Goal: Complete application form

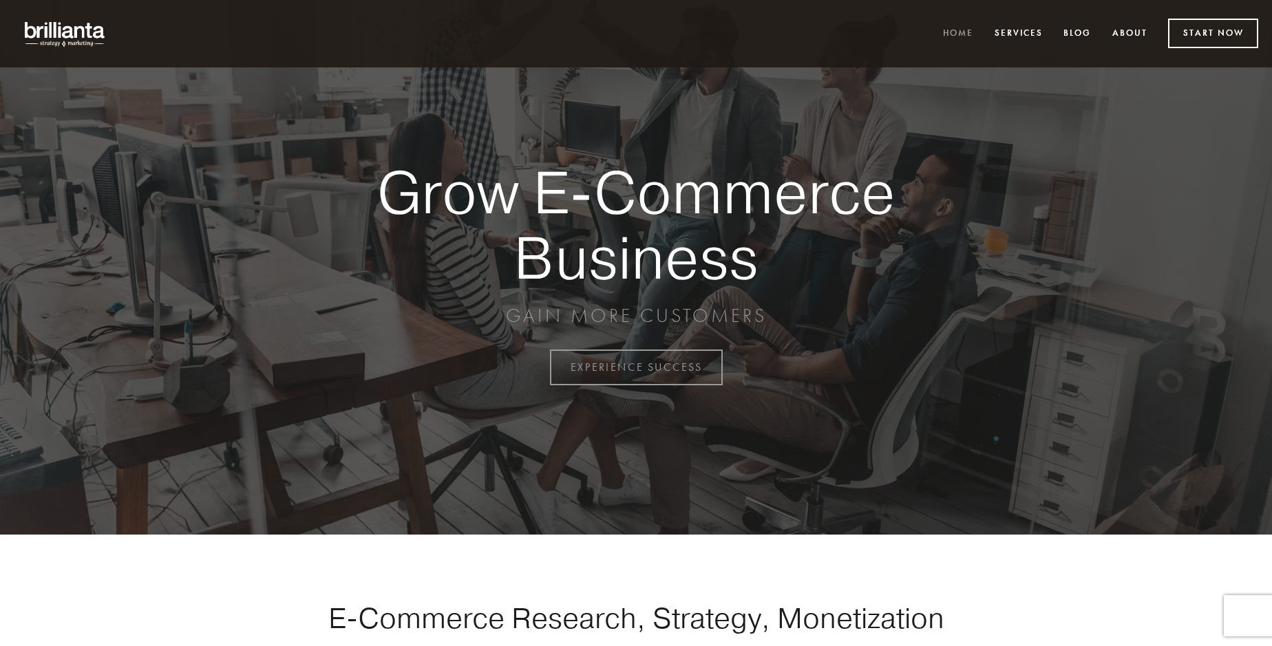
scroll to position [3607, 0]
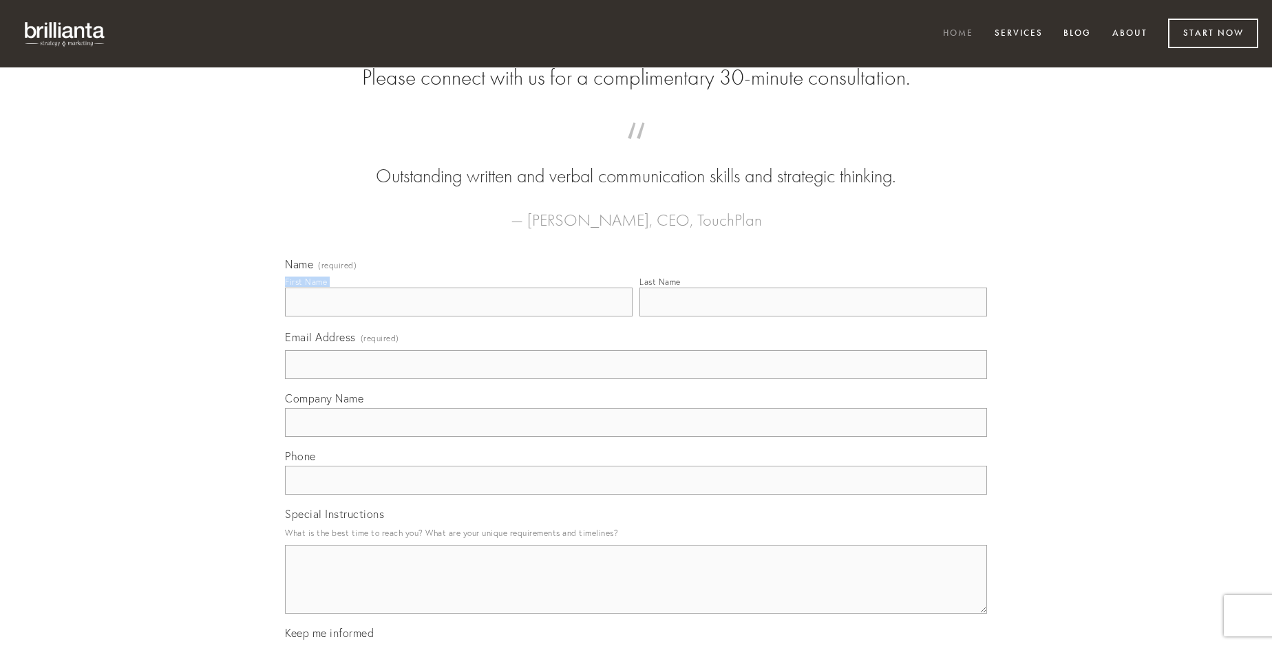
type input "[PERSON_NAME]"
click at [813, 317] on input "Last Name" at bounding box center [813, 302] width 348 height 29
type input "[PERSON_NAME]"
click at [636, 379] on input "Email Address (required)" at bounding box center [636, 364] width 702 height 29
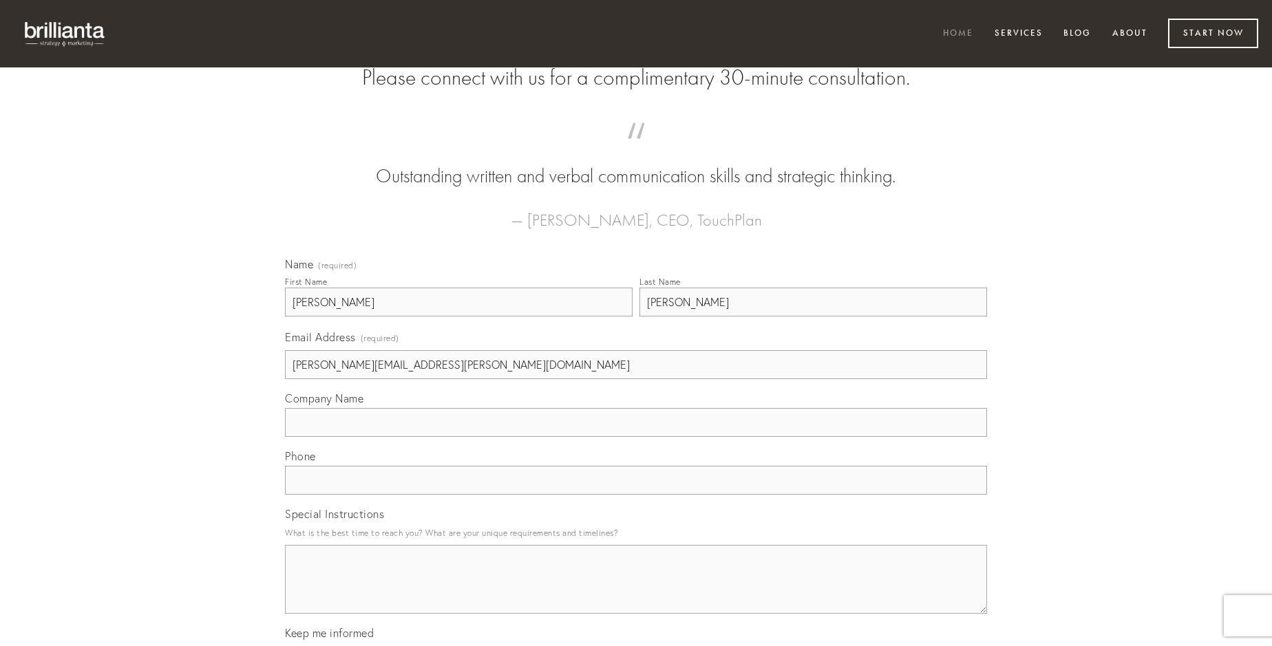
type input "[PERSON_NAME][EMAIL_ADDRESS][PERSON_NAME][DOMAIN_NAME]"
click at [636, 437] on input "Company Name" at bounding box center [636, 422] width 702 height 29
type input "arto"
click at [636, 495] on input "text" at bounding box center [636, 480] width 702 height 29
click at [636, 592] on textarea "Special Instructions" at bounding box center [636, 579] width 702 height 69
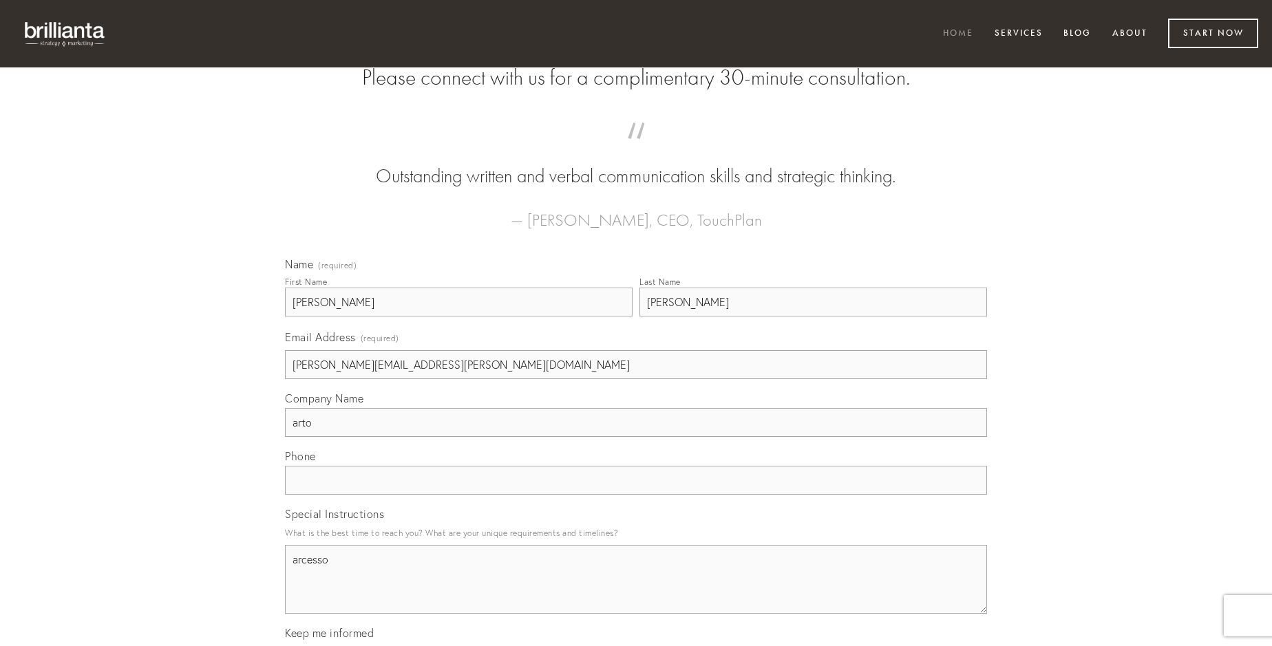
type textarea "arcesso"
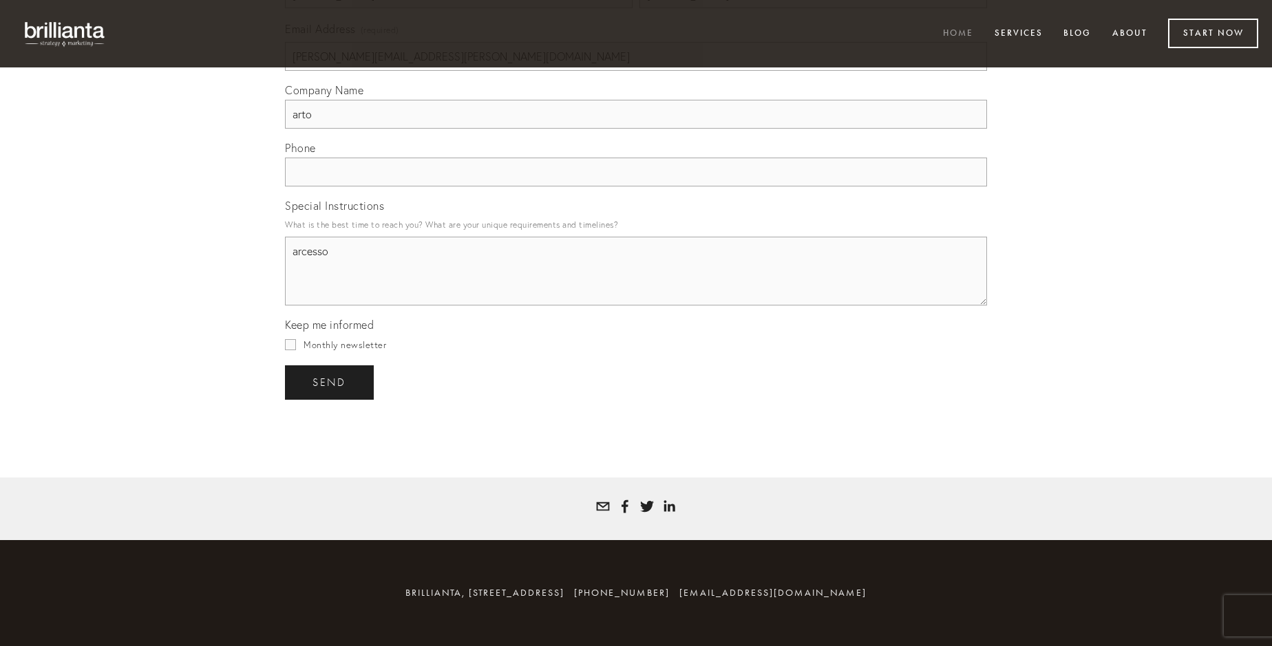
click at [330, 382] on span "send" at bounding box center [329, 382] width 34 height 12
